Goal: Transaction & Acquisition: Purchase product/service

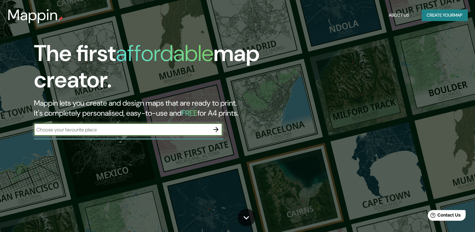
click at [140, 131] on input "text" at bounding box center [122, 129] width 176 height 7
click at [206, 131] on input "text" at bounding box center [122, 129] width 176 height 7
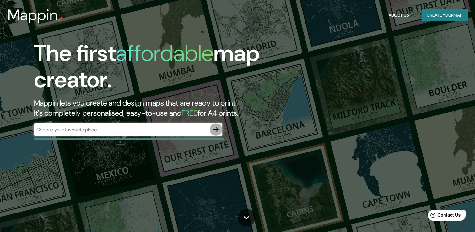
click at [217, 127] on icon "button" at bounding box center [216, 130] width 8 height 8
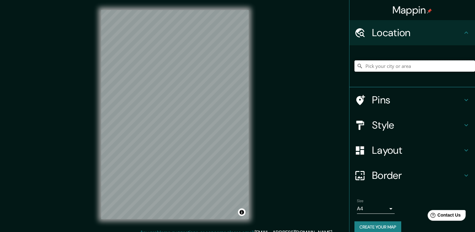
click at [391, 64] on input "Pick your city or area" at bounding box center [414, 65] width 121 height 11
type input "Centro, 79002, [GEOGRAPHIC_DATA], [GEOGRAPHIC_DATA], [GEOGRAPHIC_DATA]"
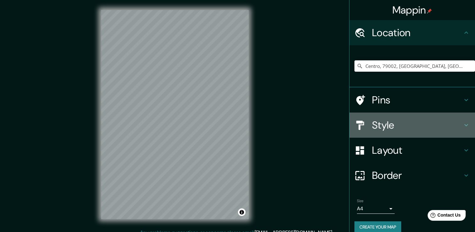
click at [389, 125] on h4 "Style" at bounding box center [417, 125] width 90 height 13
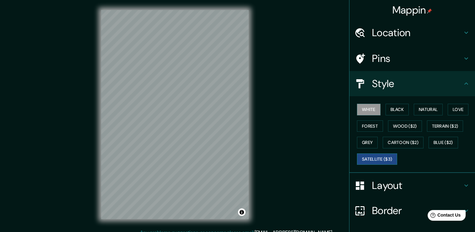
click at [369, 154] on button "Satellite ($3)" at bounding box center [377, 159] width 40 height 12
click at [98, 71] on div "© Mapbox © OpenStreetMap Improve this map © Maxar" at bounding box center [175, 114] width 168 height 228
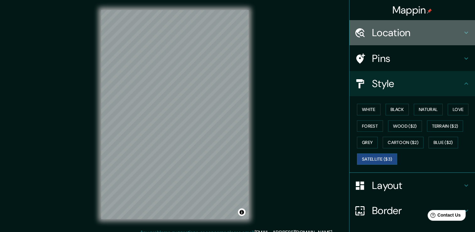
click at [418, 33] on h4 "Location" at bounding box center [417, 32] width 90 height 13
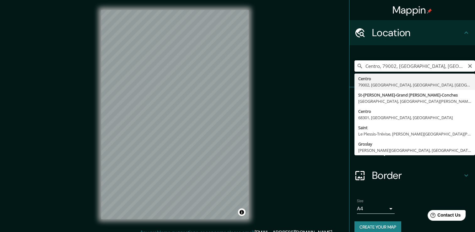
click at [416, 67] on input "Centro, 79002, [GEOGRAPHIC_DATA], [GEOGRAPHIC_DATA], [GEOGRAPHIC_DATA]" at bounding box center [414, 65] width 121 height 11
click at [467, 65] on icon "Clear" at bounding box center [469, 65] width 5 height 5
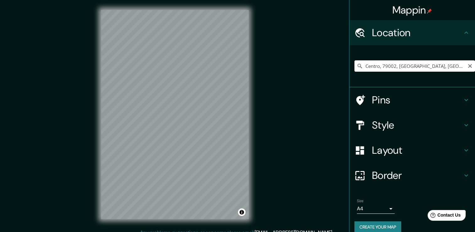
click at [403, 65] on input "Centro, 79002, [GEOGRAPHIC_DATA], [GEOGRAPHIC_DATA], [GEOGRAPHIC_DATA]" at bounding box center [414, 65] width 121 height 11
type input "Centro, 79002, [GEOGRAPHIC_DATA], [GEOGRAPHIC_DATA], [GEOGRAPHIC_DATA]"
click at [468, 66] on icon "Clear" at bounding box center [470, 66] width 4 height 4
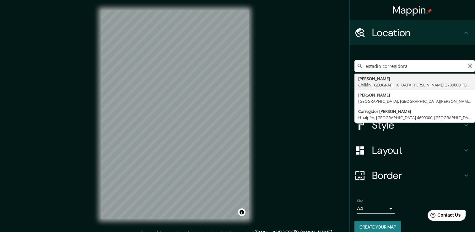
type input "[PERSON_NAME], [GEOGRAPHIC_DATA], [GEOGRAPHIC_DATA][PERSON_NAME] 3780000, [GEOG…"
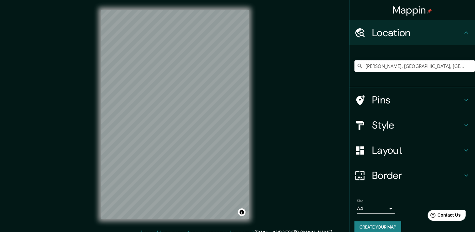
click at [457, 68] on input "[PERSON_NAME], [GEOGRAPHIC_DATA], [GEOGRAPHIC_DATA][PERSON_NAME] 3780000, [GEOG…" at bounding box center [414, 65] width 121 height 11
click at [463, 67] on input "[PERSON_NAME], [GEOGRAPHIC_DATA], [GEOGRAPHIC_DATA][PERSON_NAME] 3780000, [GEOG…" at bounding box center [414, 65] width 121 height 11
click at [455, 66] on input "[PERSON_NAME], [GEOGRAPHIC_DATA], [GEOGRAPHIC_DATA][PERSON_NAME] 3780000, [GEOG…" at bounding box center [414, 65] width 121 height 11
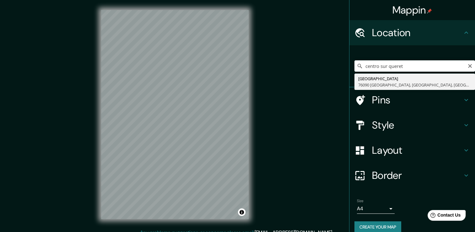
type input "[GEOGRAPHIC_DATA] [GEOGRAPHIC_DATA], [GEOGRAPHIC_DATA], [GEOGRAPHIC_DATA]"
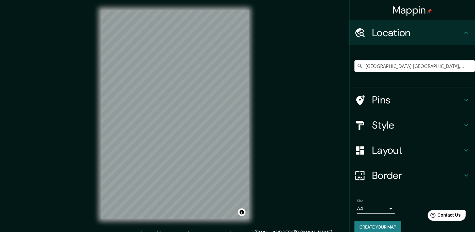
click at [399, 127] on h4 "Style" at bounding box center [417, 125] width 90 height 13
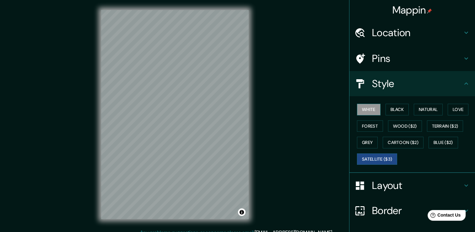
click at [367, 112] on button "White" at bounding box center [369, 110] width 24 height 12
click at [364, 122] on button "Forest" at bounding box center [370, 126] width 26 height 12
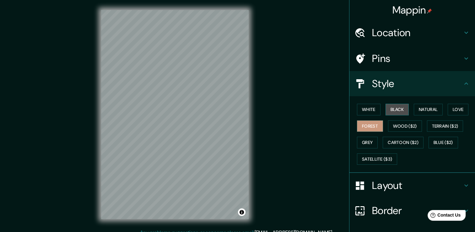
click at [392, 112] on button "Black" at bounding box center [397, 110] width 24 height 12
click at [423, 110] on button "Natural" at bounding box center [428, 110] width 29 height 12
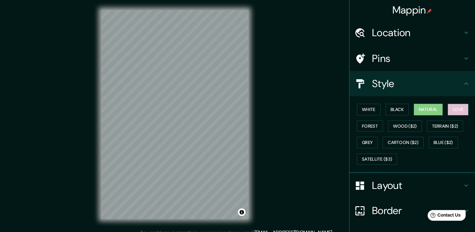
click at [450, 109] on button "Love" at bounding box center [457, 110] width 21 height 12
click at [425, 111] on button "Natural" at bounding box center [428, 110] width 29 height 12
click at [368, 108] on button "White" at bounding box center [369, 110] width 24 height 12
click at [415, 109] on button "Natural" at bounding box center [428, 110] width 29 height 12
click at [367, 109] on button "White" at bounding box center [369, 110] width 24 height 12
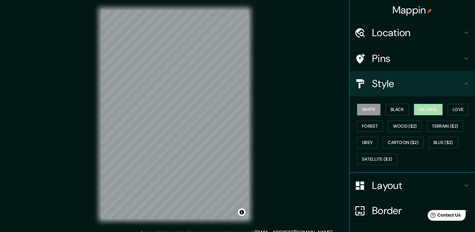
click at [423, 107] on button "Natural" at bounding box center [428, 110] width 29 height 12
click at [357, 107] on button "White" at bounding box center [369, 110] width 24 height 12
